Goal: Find specific page/section: Find specific page/section

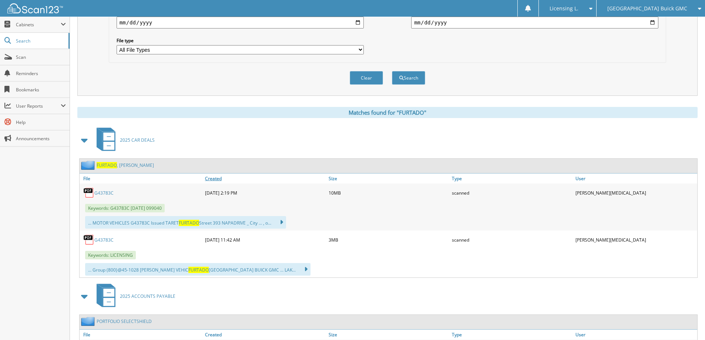
scroll to position [222, 0]
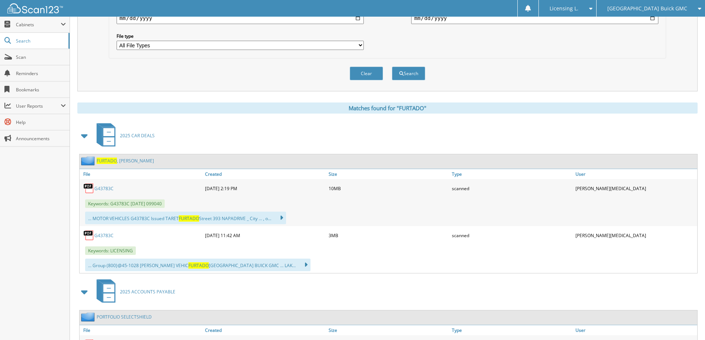
click at [103, 236] on link "G43783C" at bounding box center [103, 235] width 19 height 6
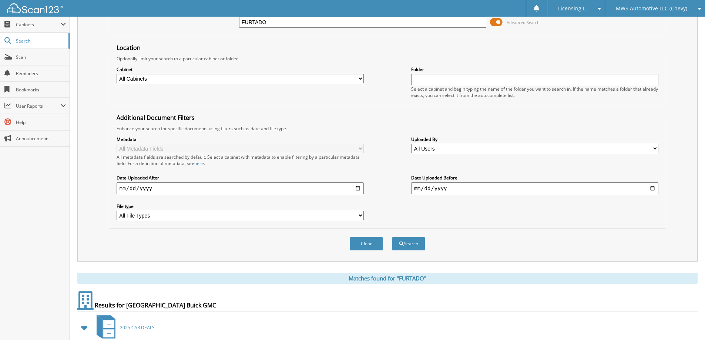
scroll to position [222, 0]
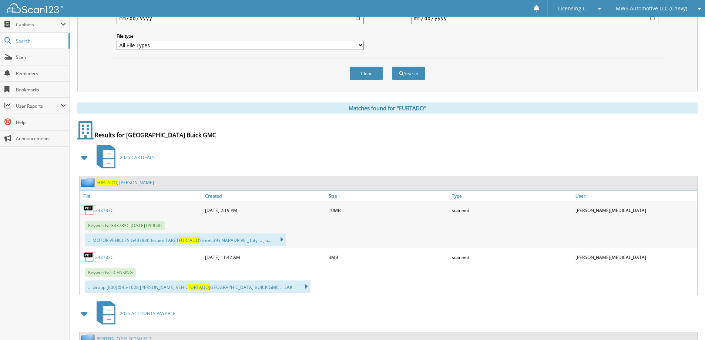
click at [103, 255] on link "G43783C" at bounding box center [103, 257] width 19 height 6
click at [27, 56] on span "Scan" at bounding box center [41, 57] width 50 height 6
